Goal: Task Accomplishment & Management: Complete application form

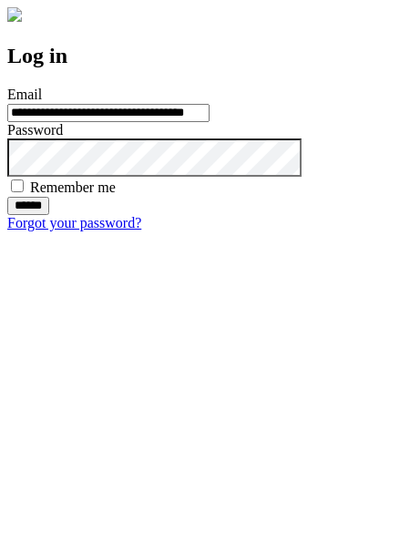
type input "**********"
click at [49, 215] on input "******" at bounding box center [28, 206] width 42 height 18
